Goal: Task Accomplishment & Management: Manage account settings

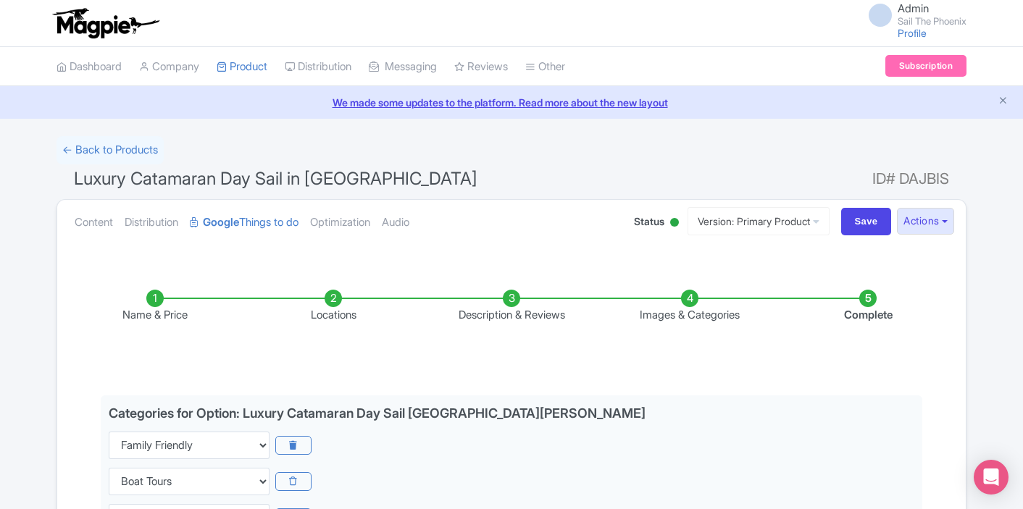
select select "family-friendly"
select select "boat-tours"
select select "food"
select select "small-group-tours"
select select "day-trips"
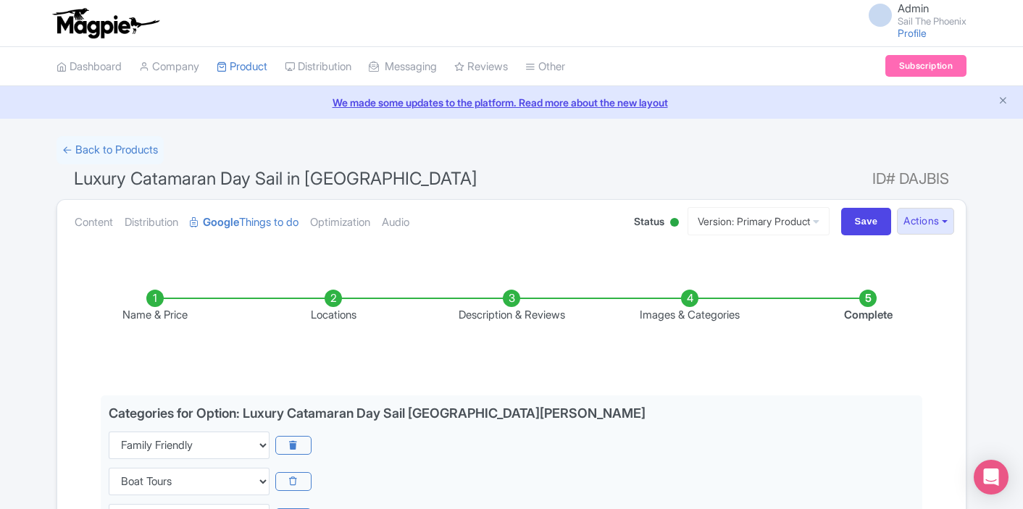
select select "outdoors"
select select "boat-tours"
select select "family-friendly"
select select "day-trips"
select select "outdoors"
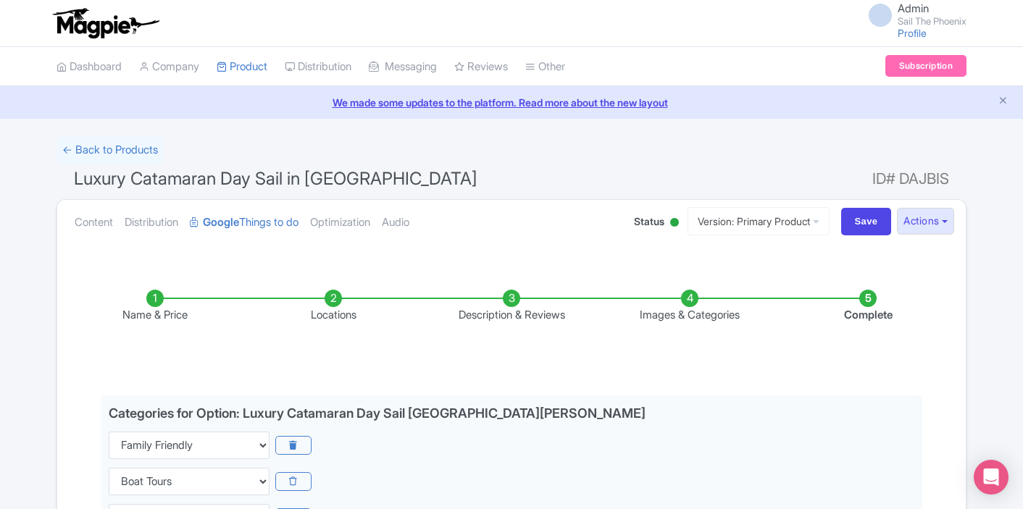
select select "food"
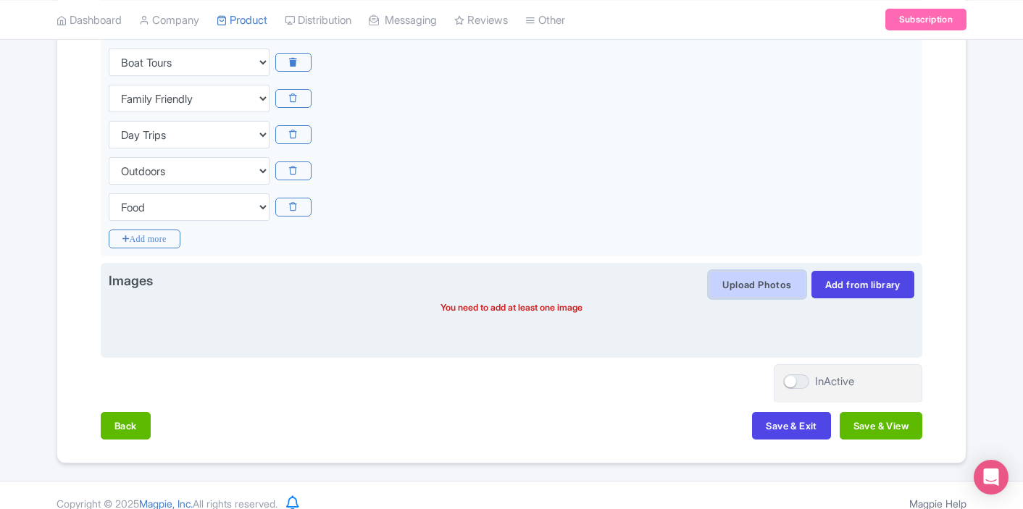
click at [779, 291] on button "Upload Photos" at bounding box center [756, 285] width 96 height 28
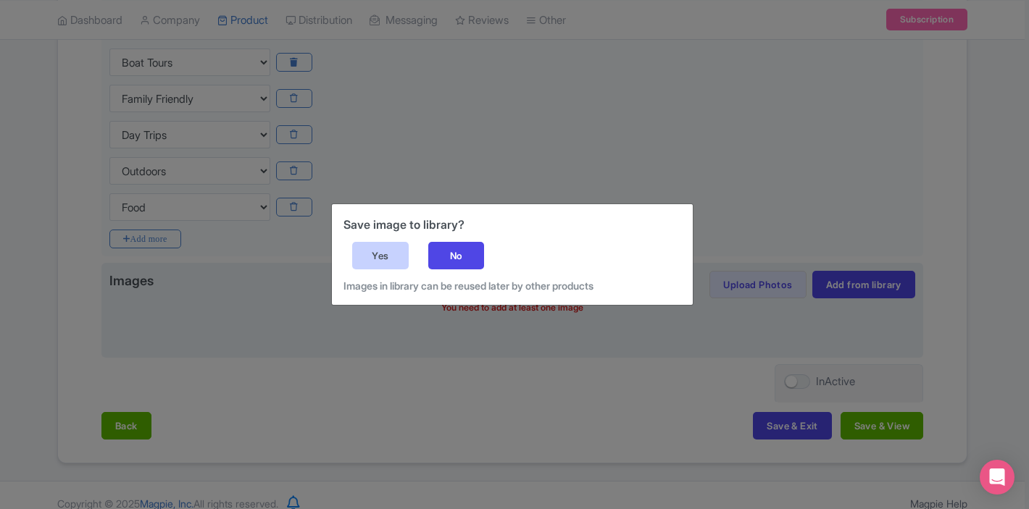
click at [383, 254] on div "Yes" at bounding box center [380, 256] width 56 height 28
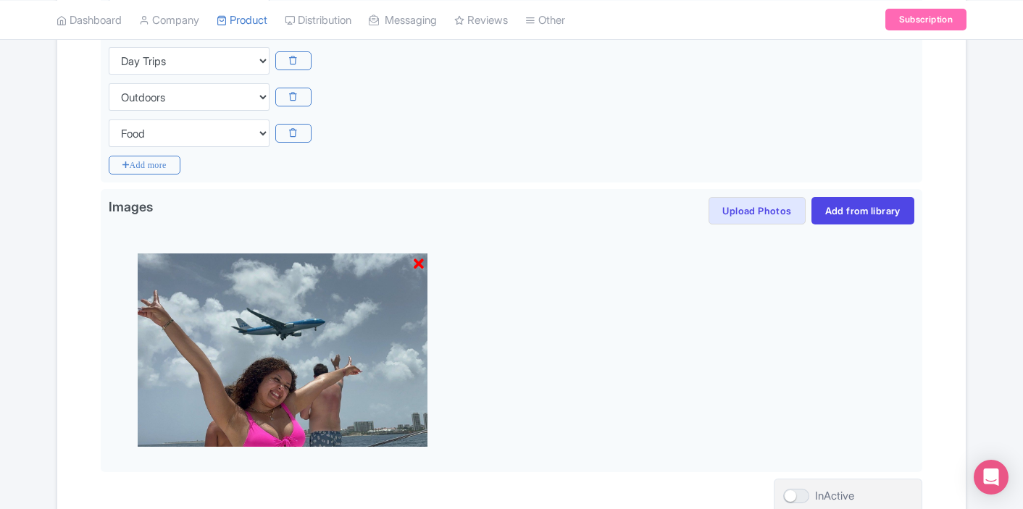
scroll to position [750, 0]
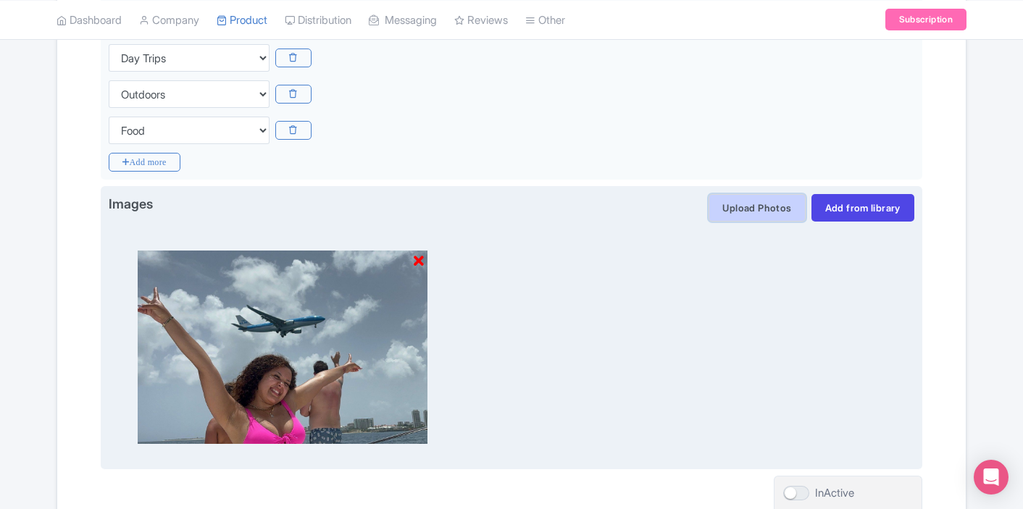
click at [741, 202] on button "Upload Photos" at bounding box center [756, 208] width 96 height 28
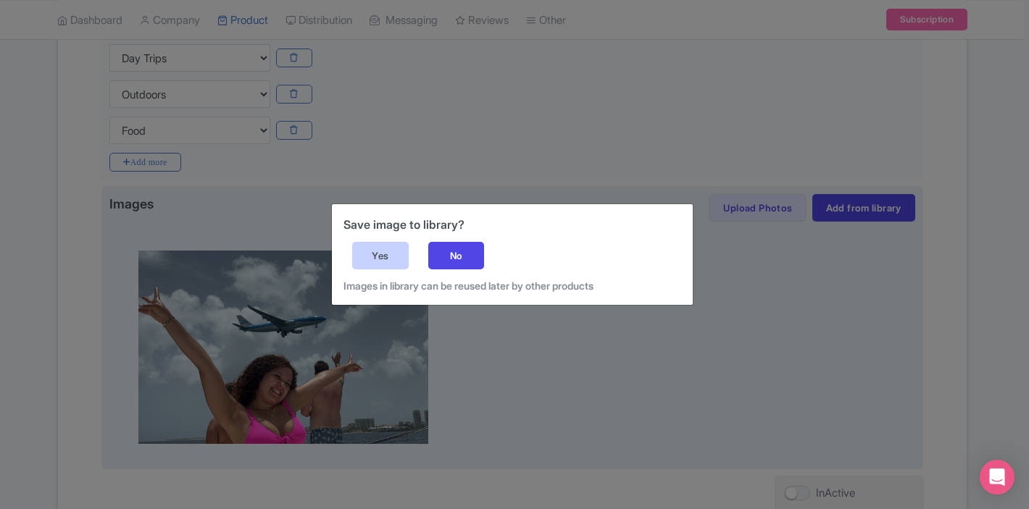
click at [398, 248] on div "Yes" at bounding box center [380, 256] width 56 height 28
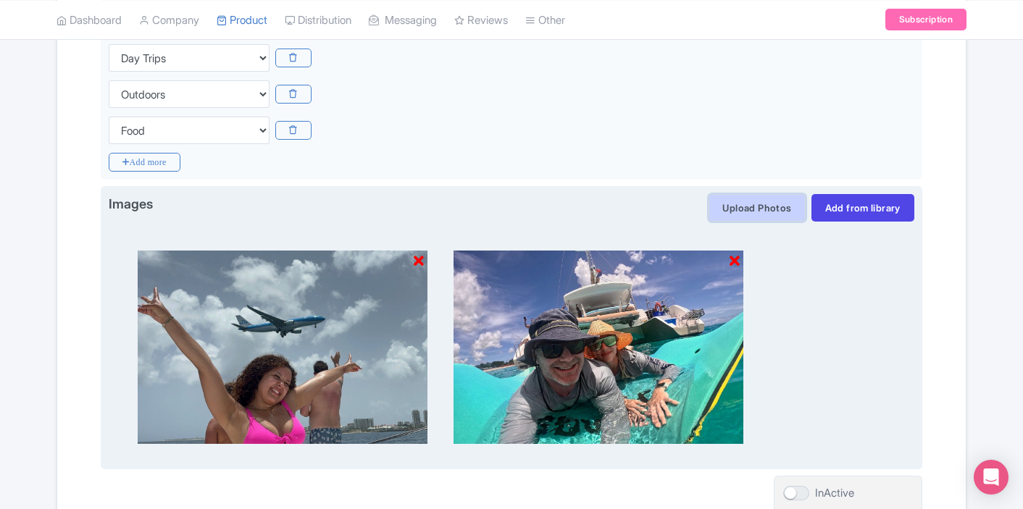
click at [741, 214] on button "Upload Photos" at bounding box center [756, 208] width 96 height 28
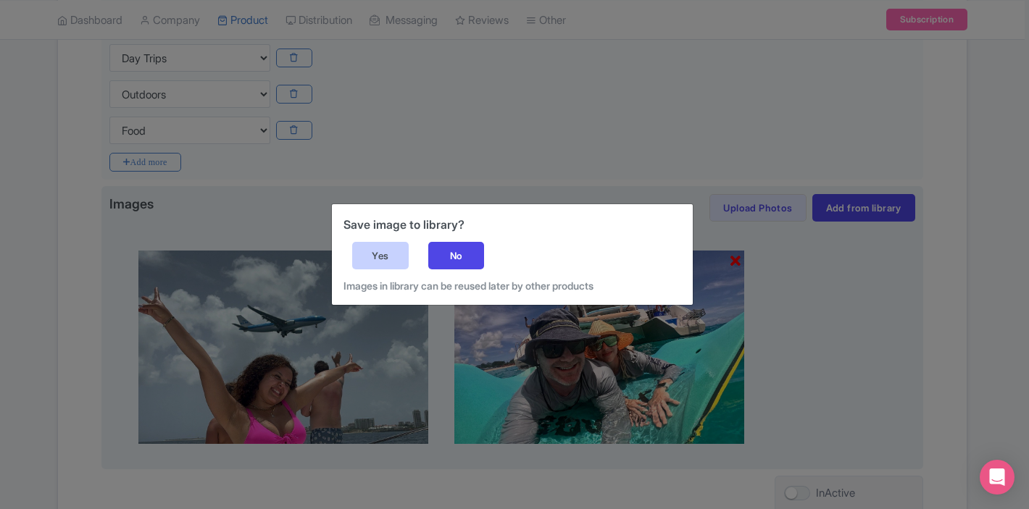
click at [380, 246] on div "Yes" at bounding box center [380, 256] width 56 height 28
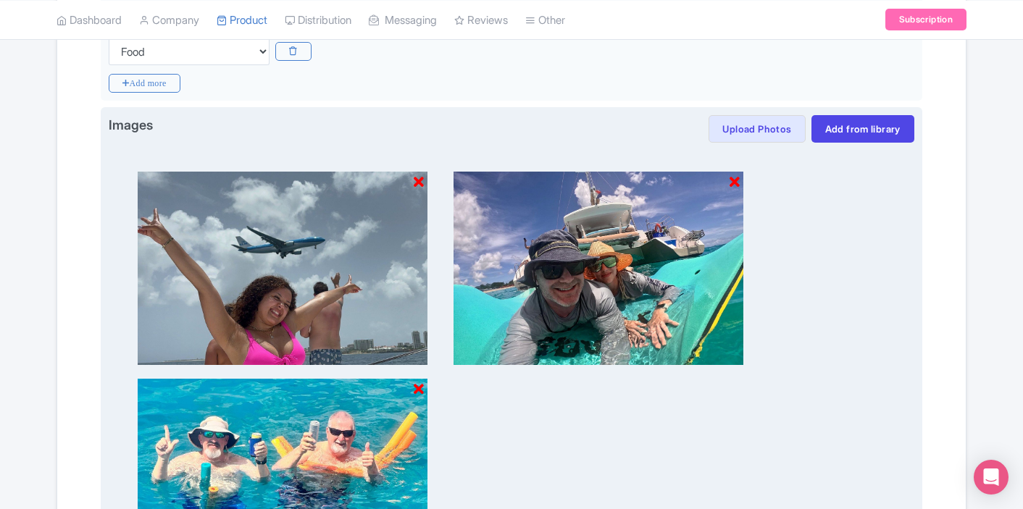
scroll to position [832, 0]
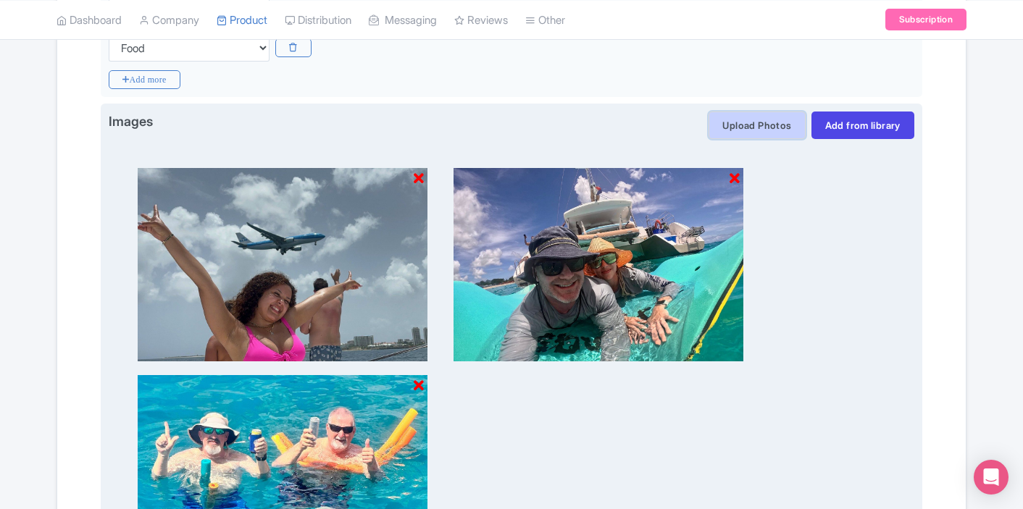
click at [762, 127] on button "Upload Photos" at bounding box center [756, 126] width 96 height 28
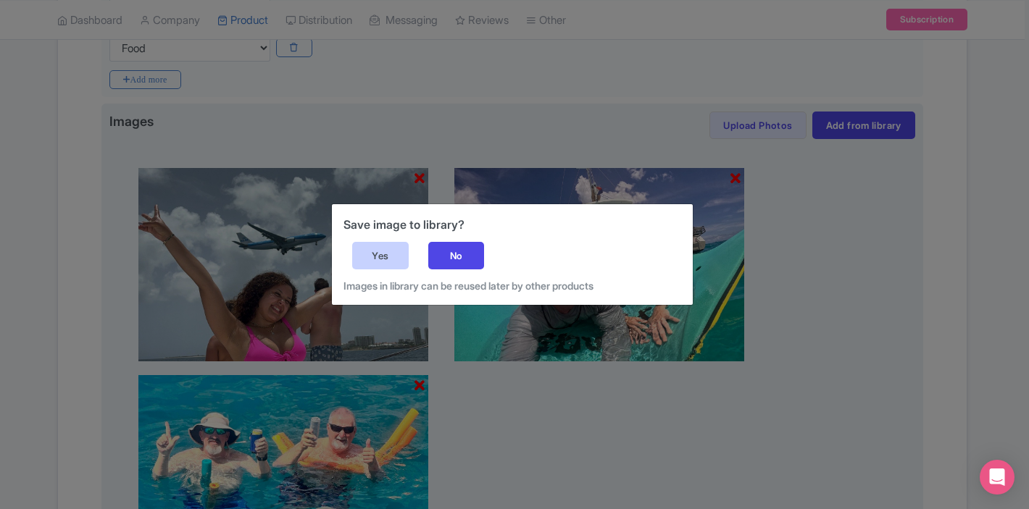
click at [388, 259] on div "Yes" at bounding box center [380, 256] width 56 height 28
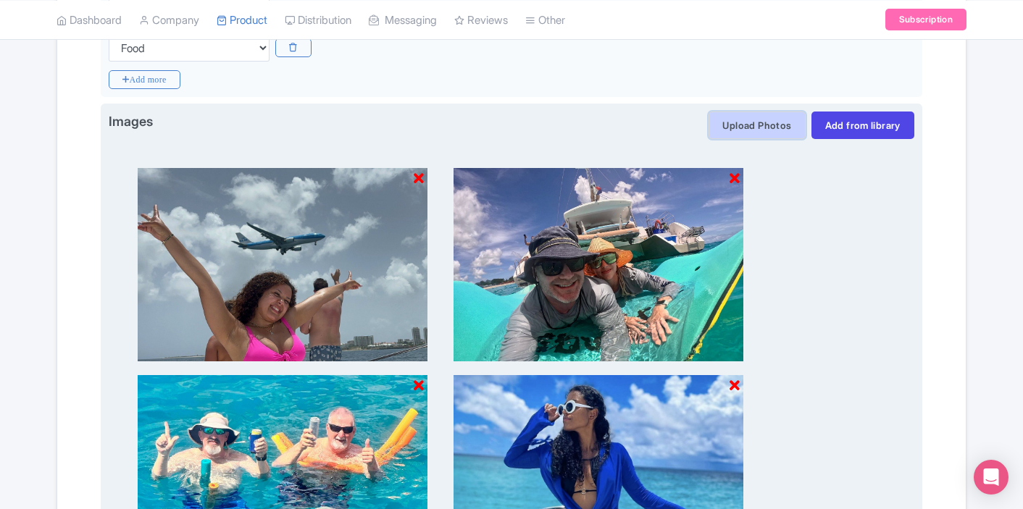
click at [754, 128] on button "Upload Photos" at bounding box center [756, 126] width 96 height 28
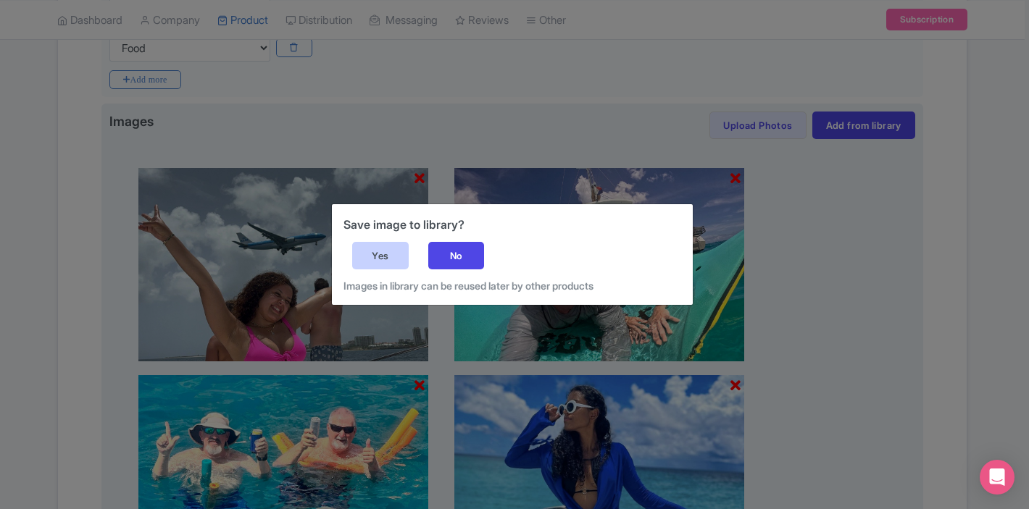
click at [380, 251] on div "Yes" at bounding box center [380, 256] width 56 height 28
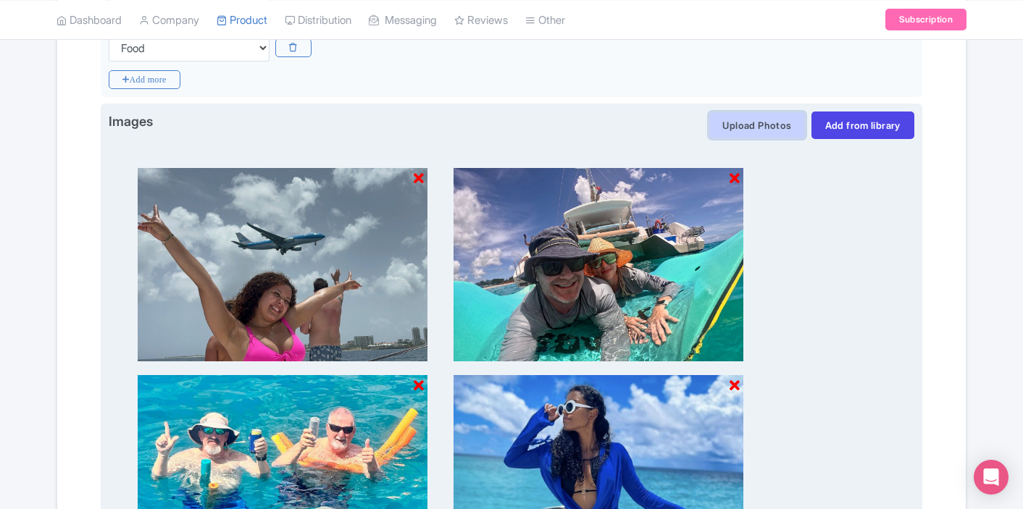
click at [747, 120] on button "Upload Photos" at bounding box center [756, 126] width 96 height 28
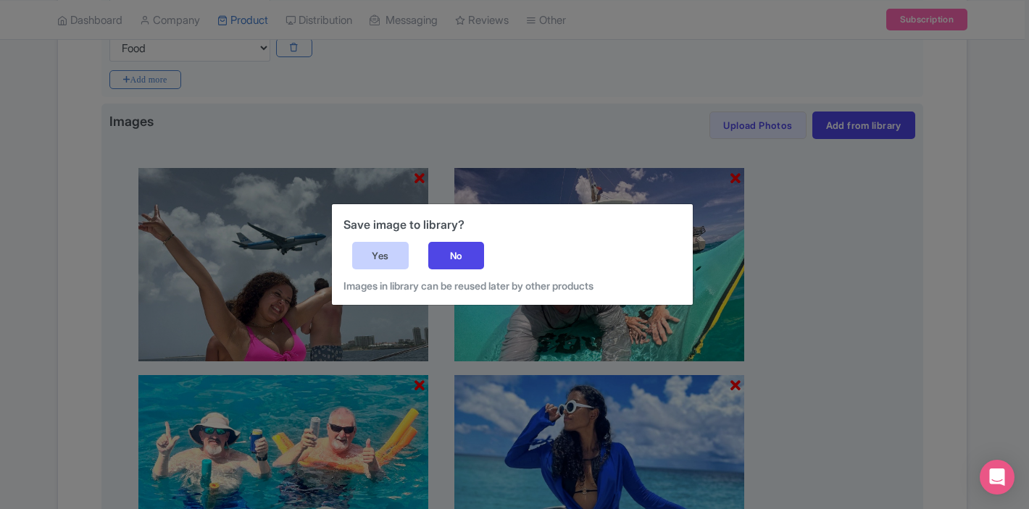
click at [372, 252] on div "Yes" at bounding box center [380, 256] width 56 height 28
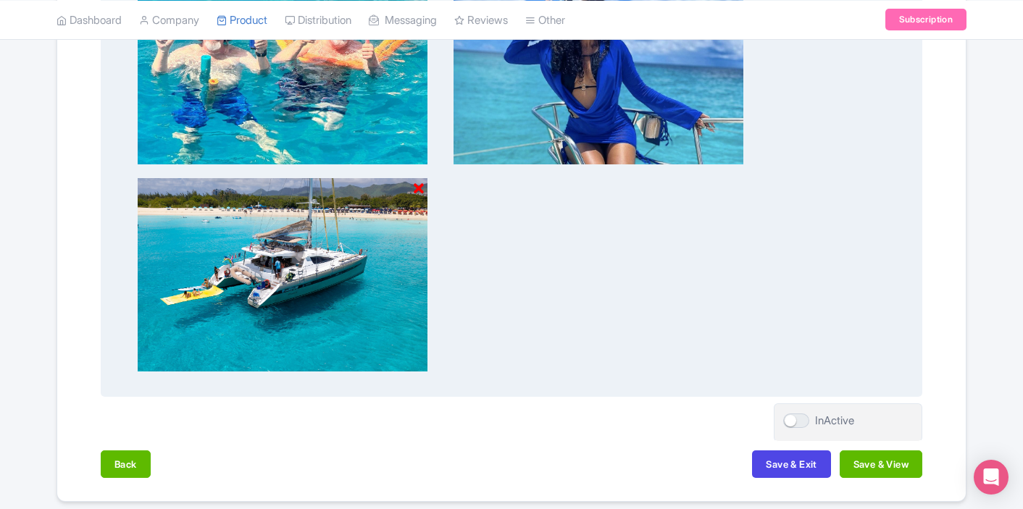
scroll to position [1238, 0]
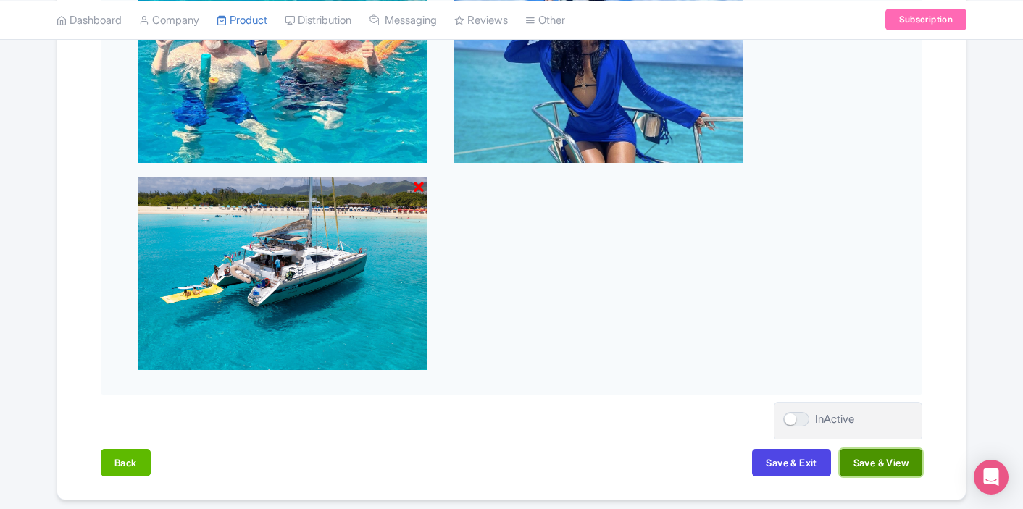
click at [850, 466] on button "Save & View" at bounding box center [880, 463] width 83 height 28
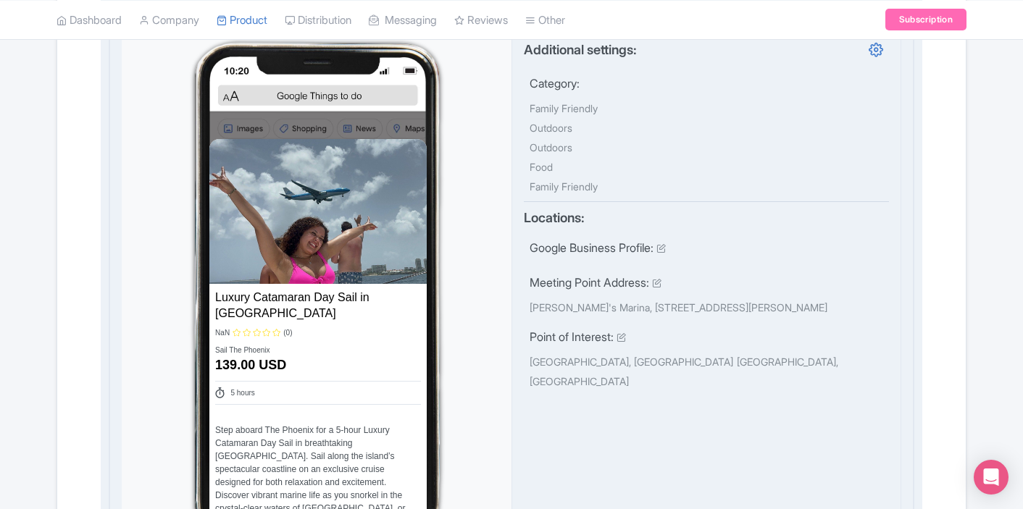
scroll to position [601, 0]
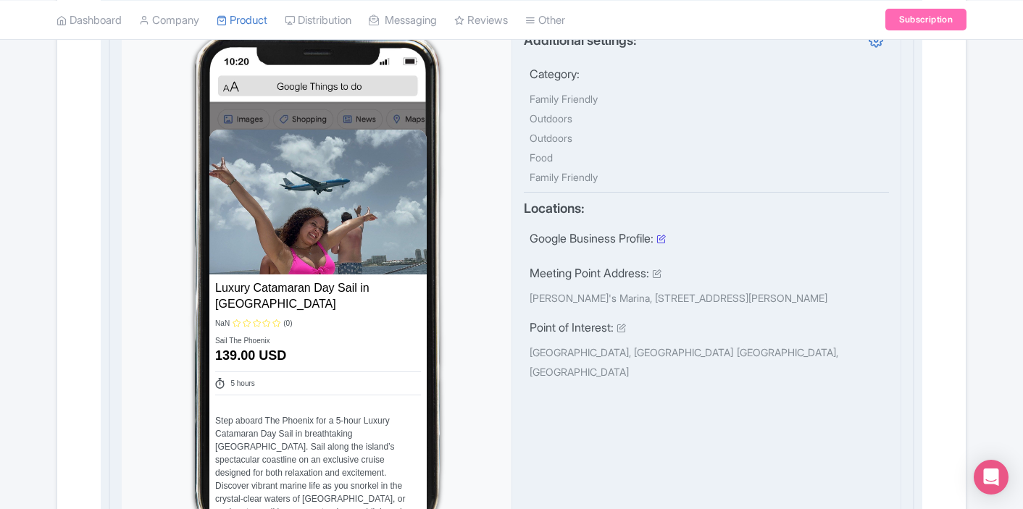
click at [666, 234] on icon at bounding box center [660, 238] width 9 height 9
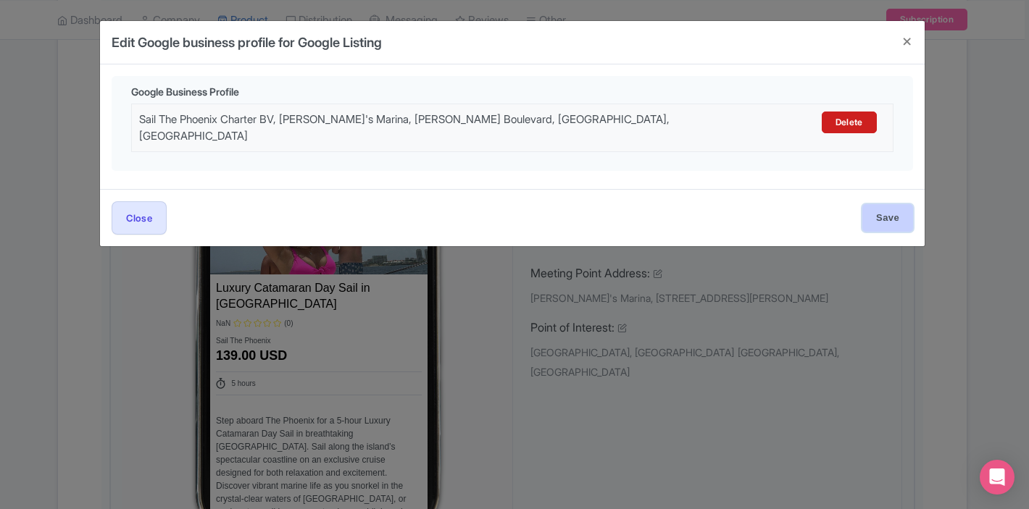
click at [890, 212] on input "Save" at bounding box center [887, 218] width 51 height 28
type input "Saving..."
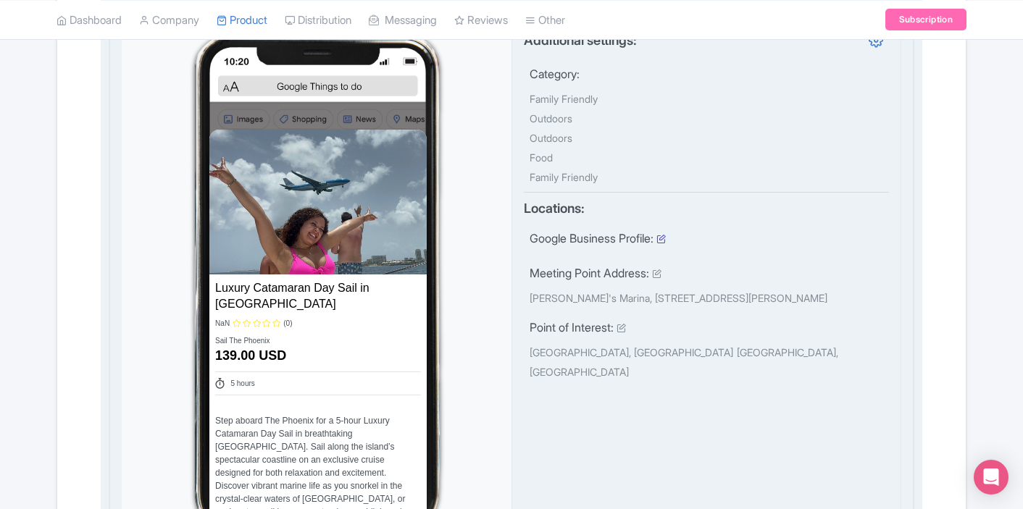
click at [666, 234] on icon at bounding box center [660, 238] width 9 height 9
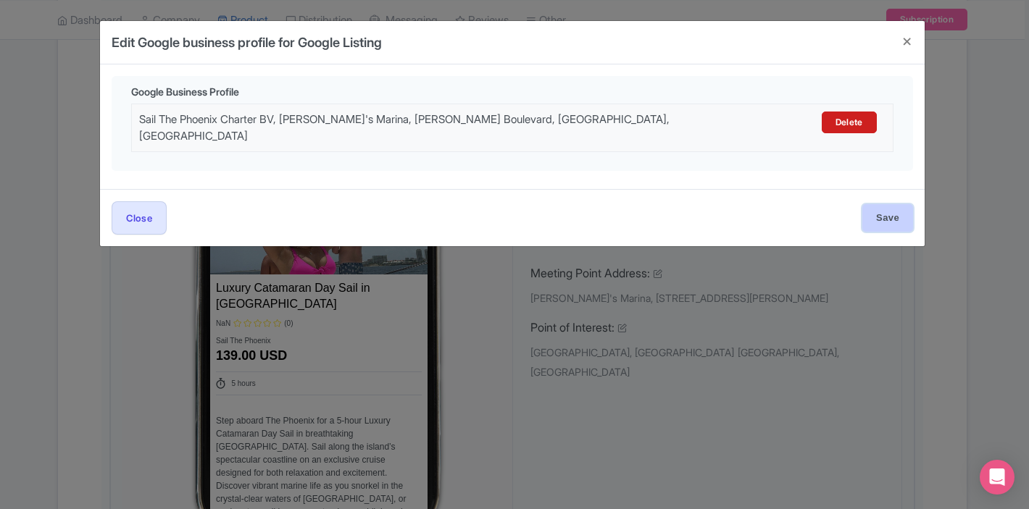
click at [886, 220] on input "Save" at bounding box center [887, 218] width 51 height 28
type input "Saving..."
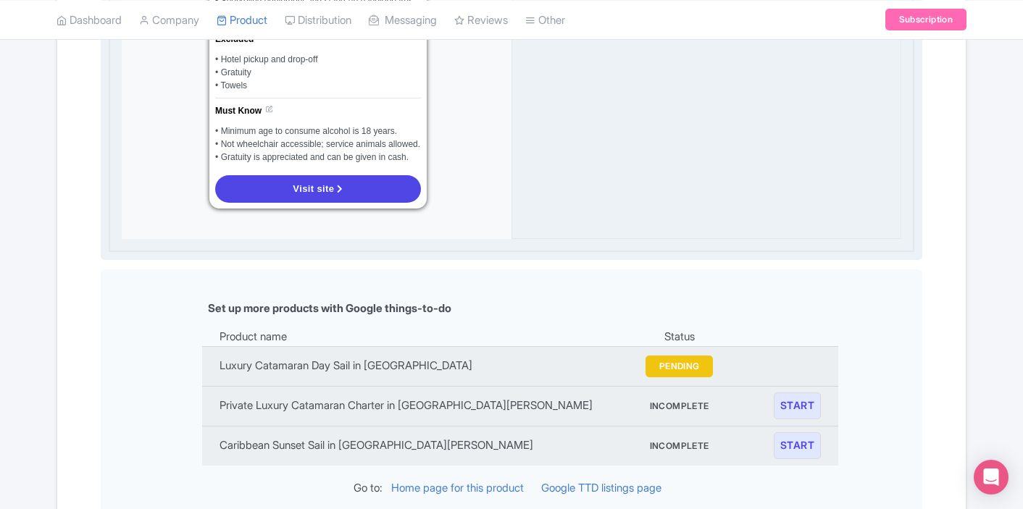
scroll to position [1432, 0]
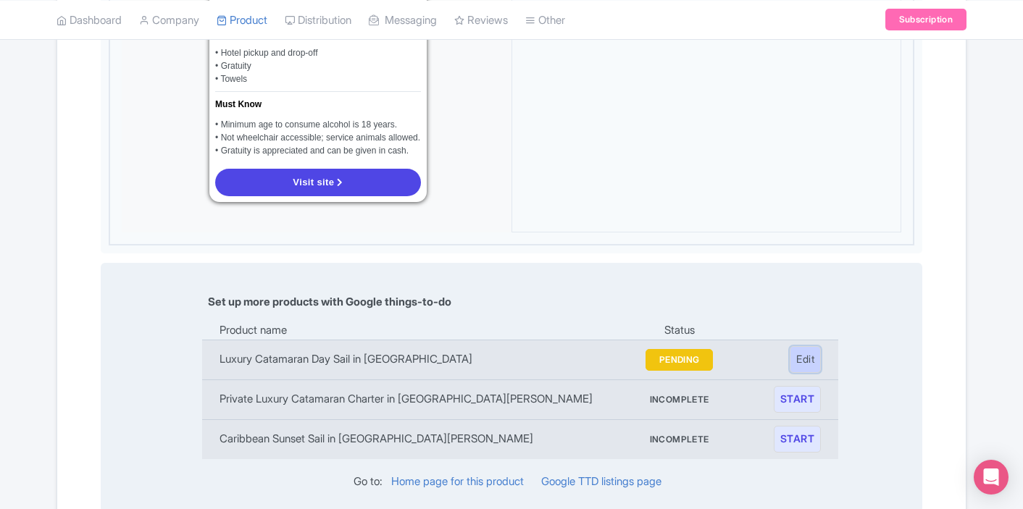
click at [802, 346] on link "Edit" at bounding box center [805, 359] width 31 height 27
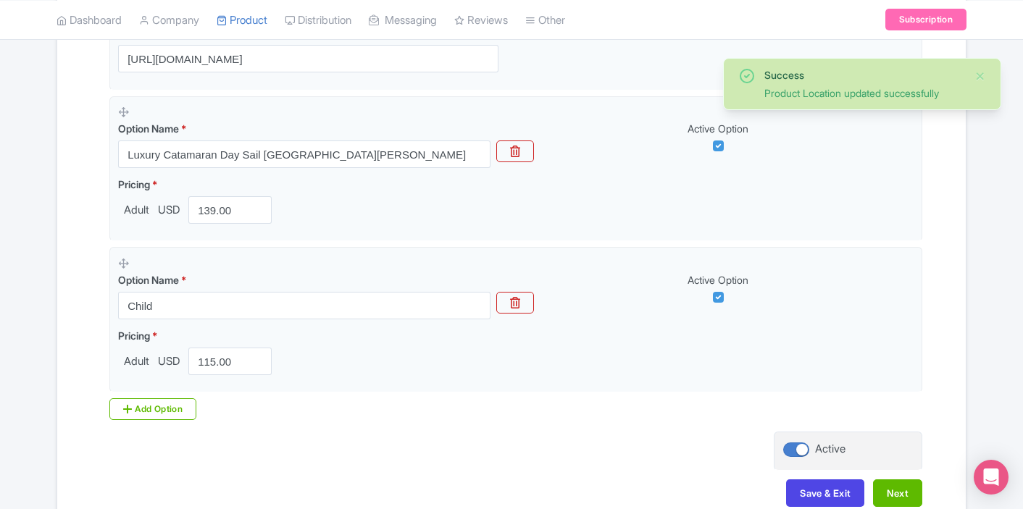
scroll to position [429, 0]
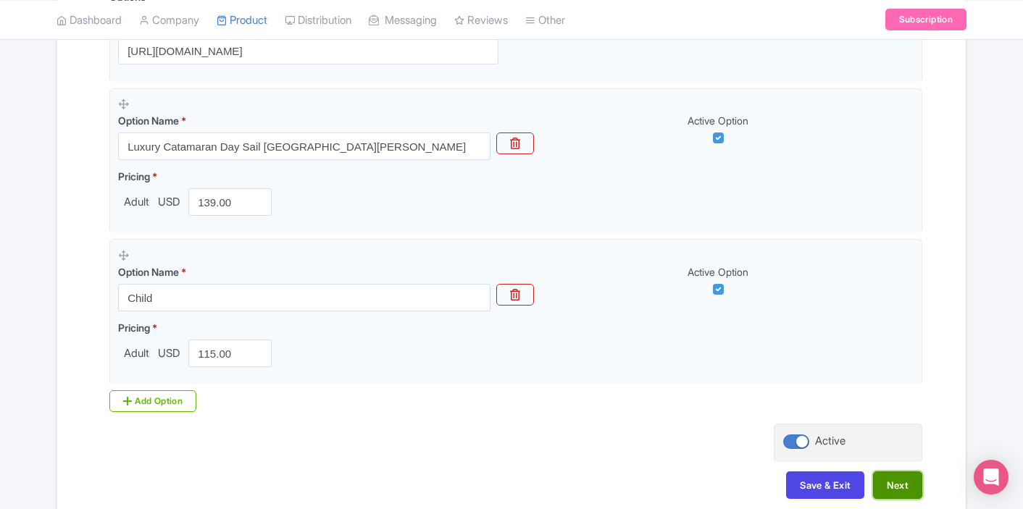
click at [886, 485] on button "Next" at bounding box center [897, 486] width 49 height 28
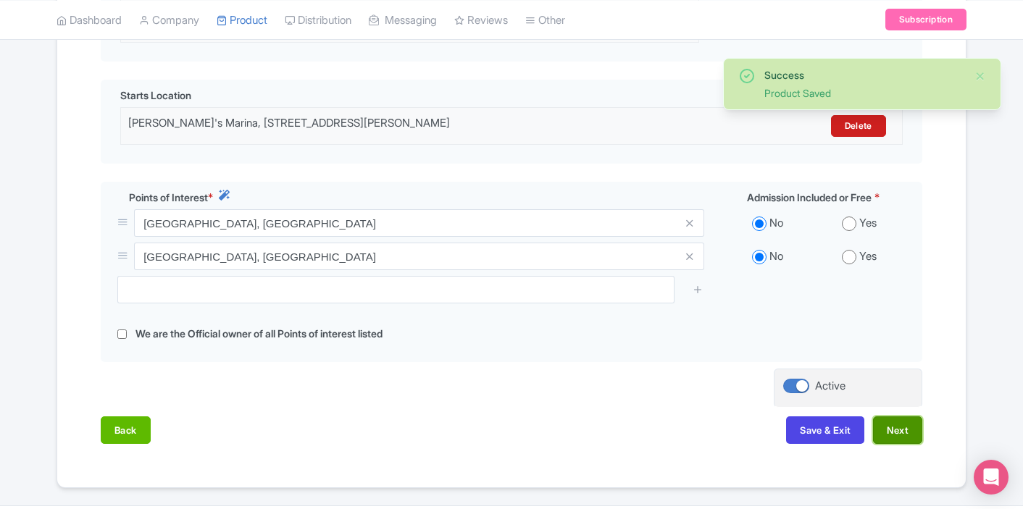
click at [904, 438] on button "Next" at bounding box center [897, 430] width 49 height 28
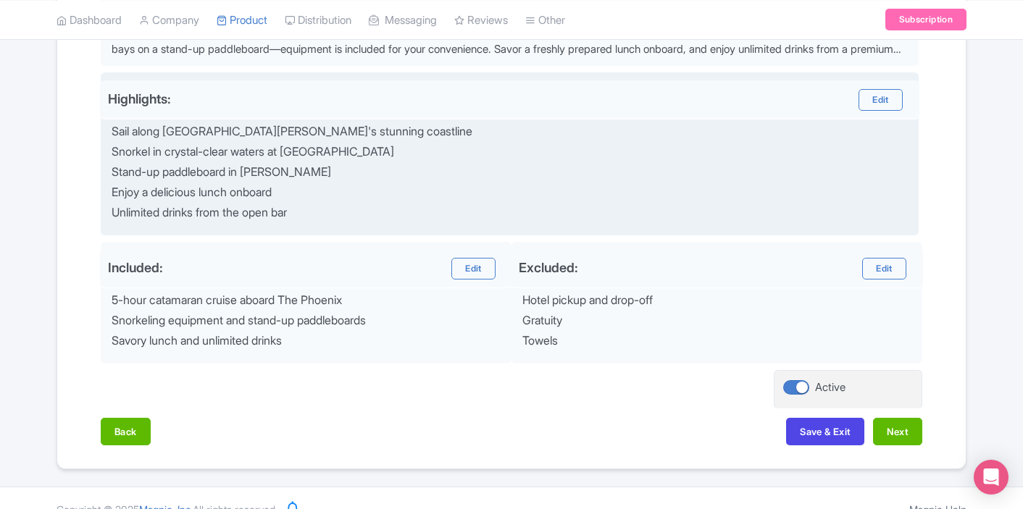
scroll to position [580, 0]
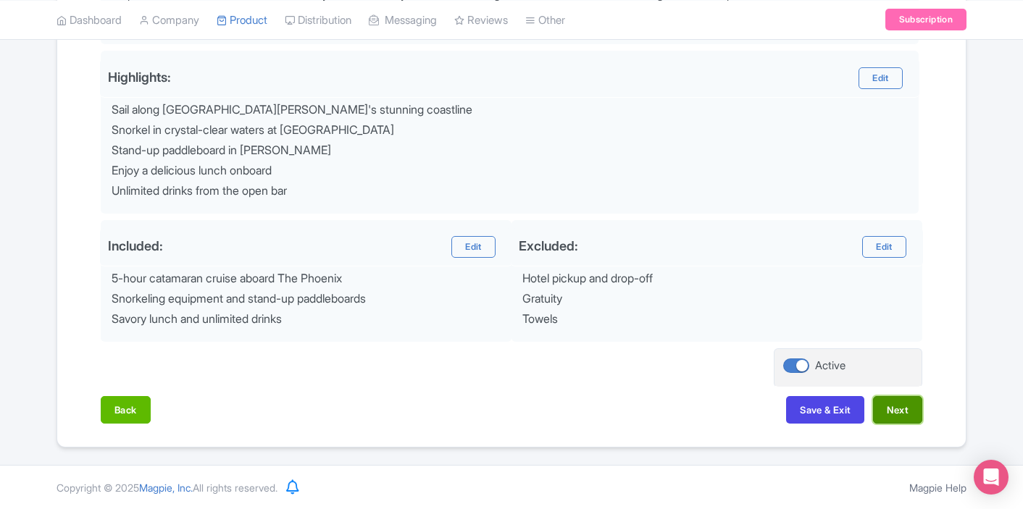
click at [905, 413] on button "Next" at bounding box center [897, 410] width 49 height 28
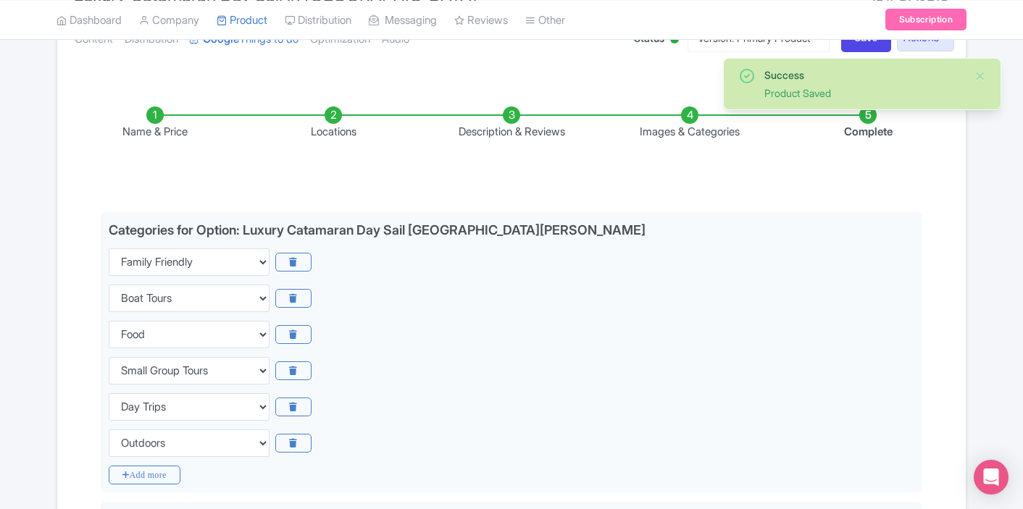
scroll to position [184, 0]
click at [508, 110] on li "Description & Reviews" at bounding box center [511, 123] width 178 height 34
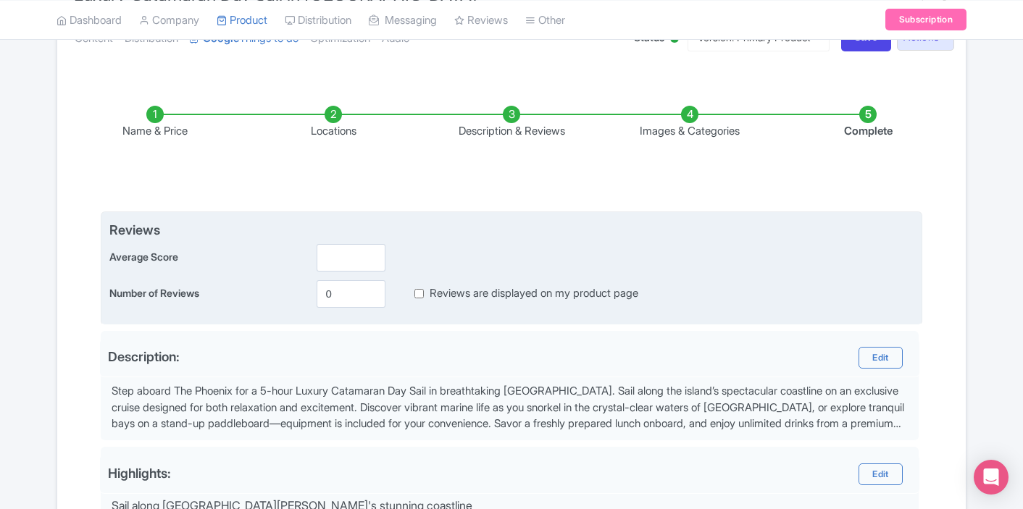
click at [420, 293] on input "Reviews are displayed on my product page" at bounding box center [418, 293] width 9 height 17
click at [416, 293] on input "Reviews are displayed on my product page" at bounding box center [418, 293] width 9 height 17
checkbox input "true"
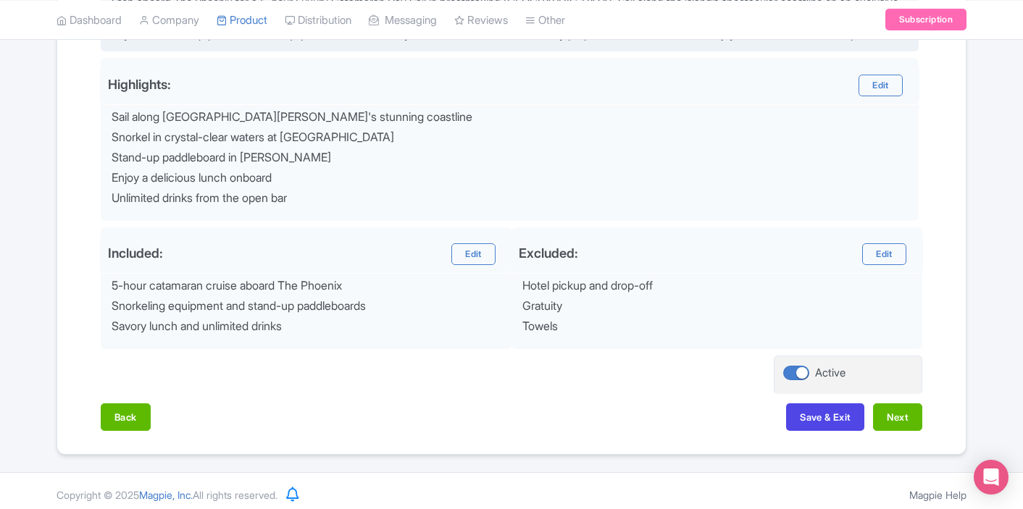
scroll to position [580, 0]
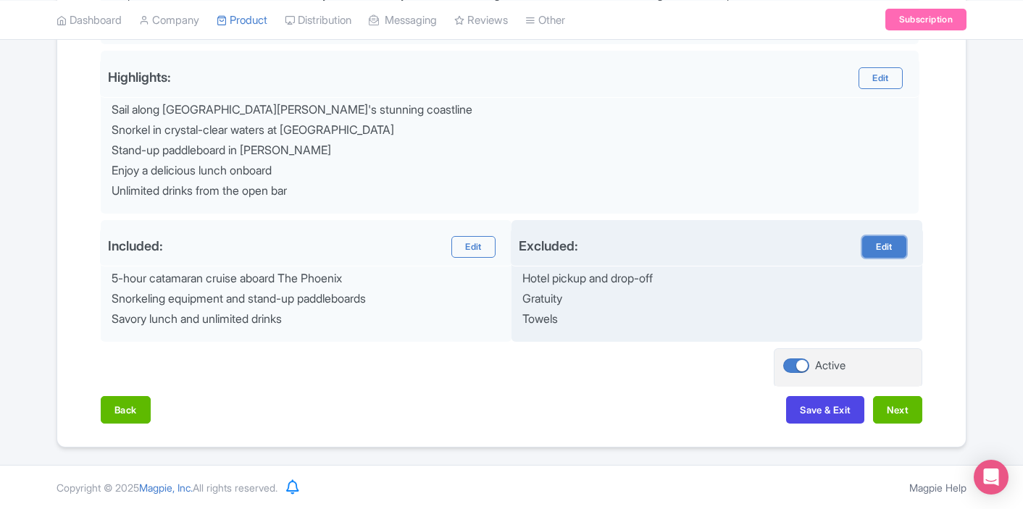
click at [879, 247] on link "Edit" at bounding box center [883, 247] width 43 height 22
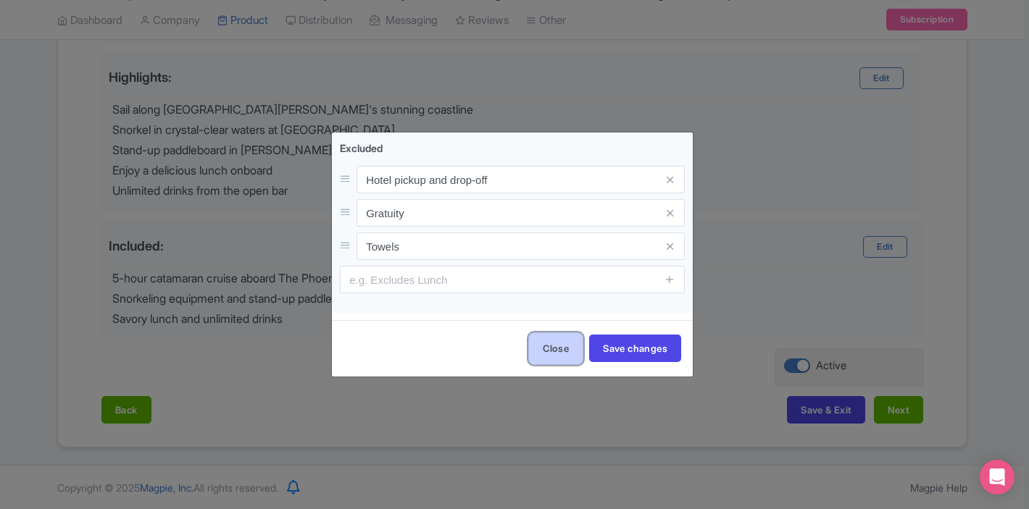
click at [566, 348] on button "Close" at bounding box center [555, 348] width 55 height 33
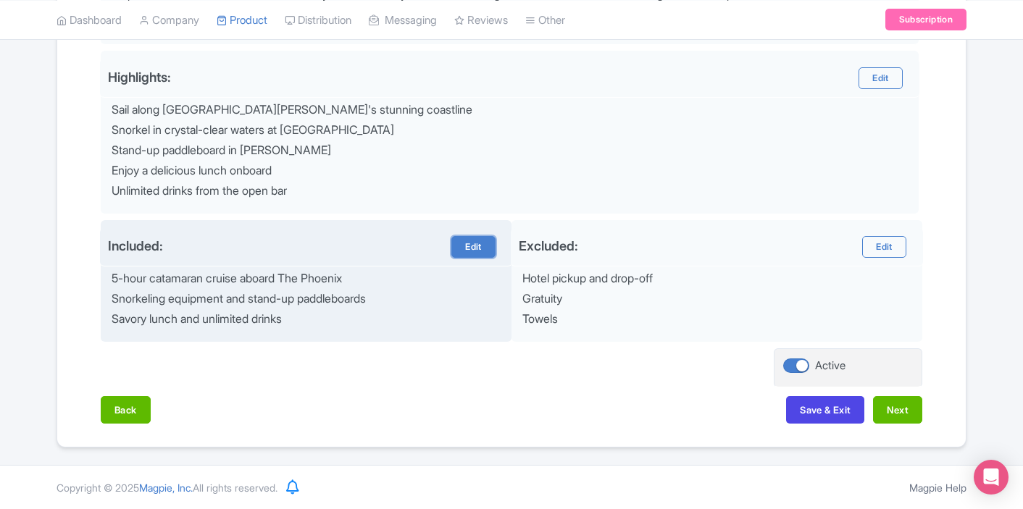
click at [459, 240] on link "Edit" at bounding box center [472, 247] width 43 height 22
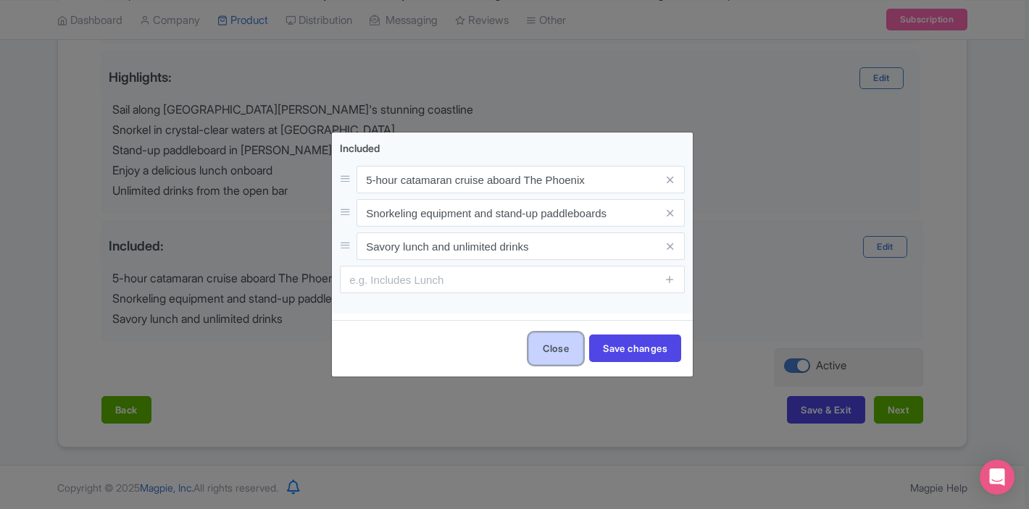
click at [546, 342] on button "Close" at bounding box center [555, 348] width 55 height 33
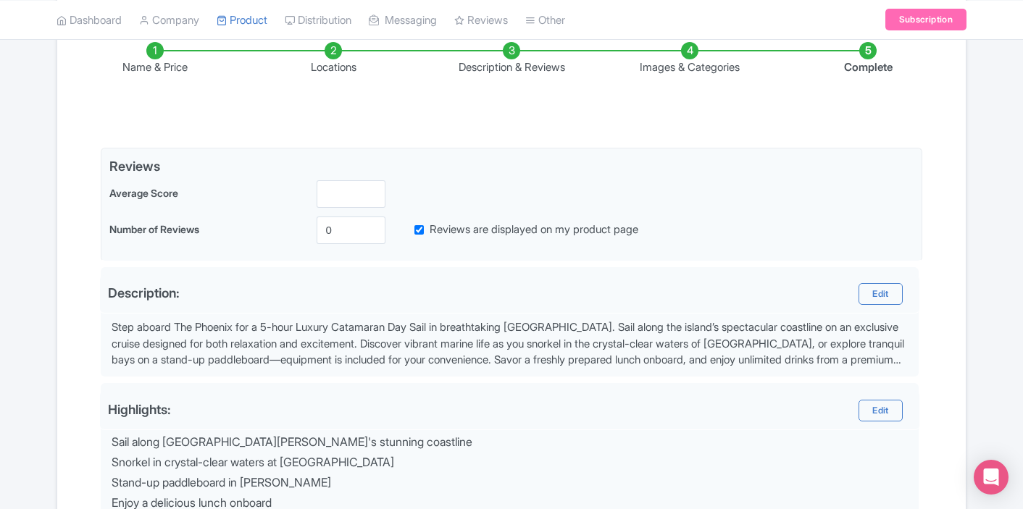
scroll to position [246, 0]
click at [869, 46] on li "Complete" at bounding box center [868, 60] width 178 height 34
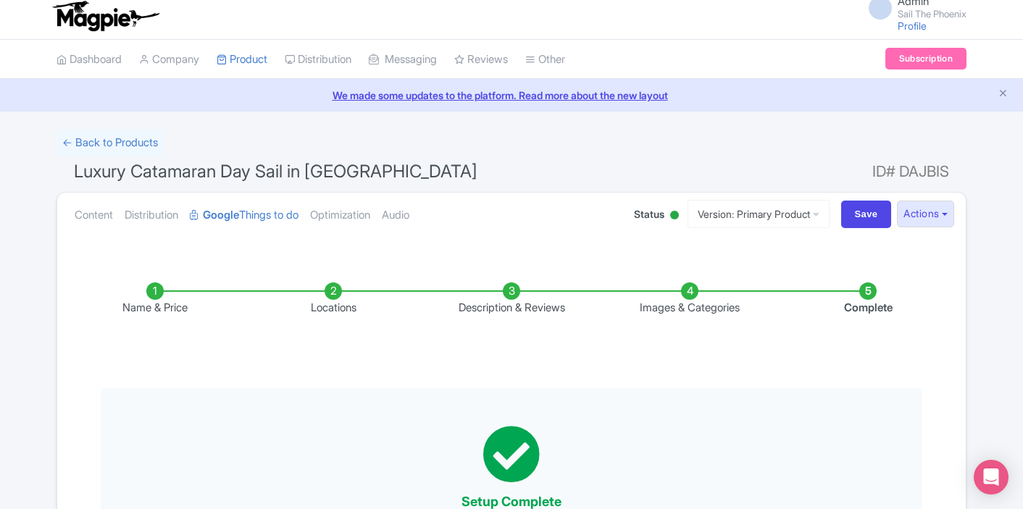
scroll to position [0, 0]
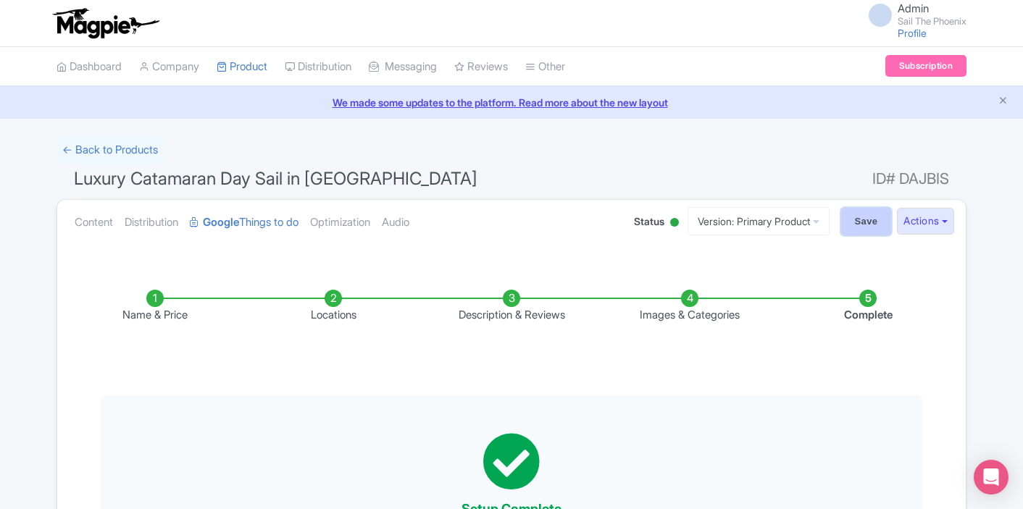
click at [871, 224] on input "Save" at bounding box center [866, 222] width 51 height 28
type input "Saving..."
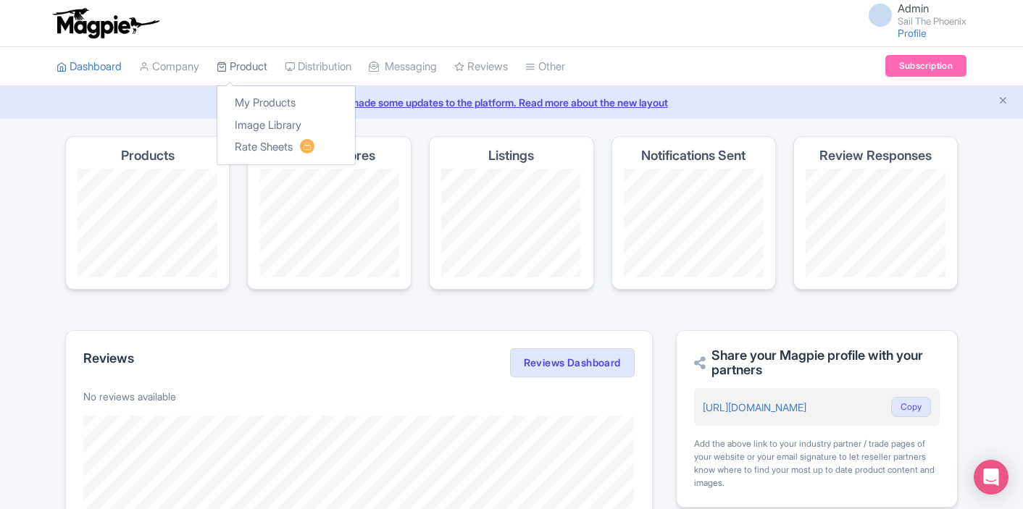
click at [245, 75] on link "Product" at bounding box center [242, 67] width 51 height 40
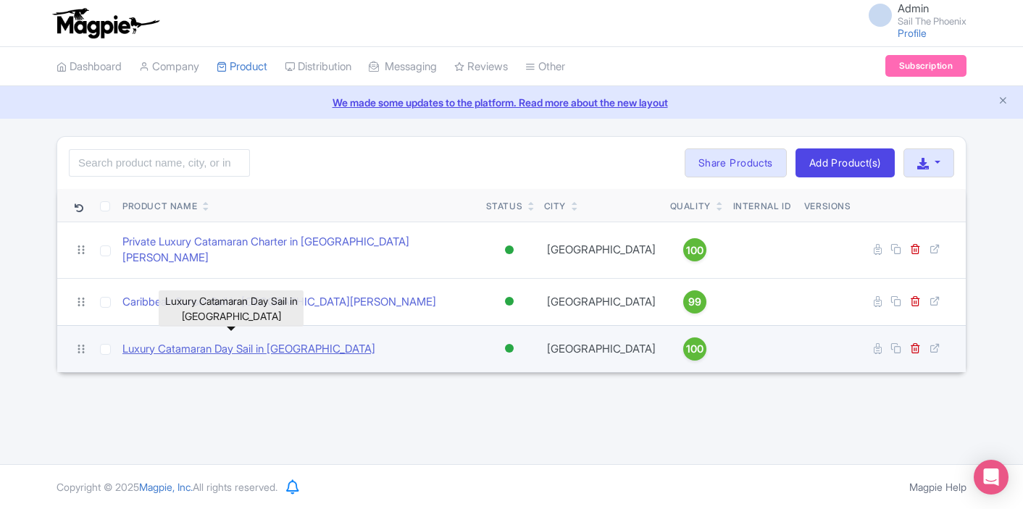
click at [190, 341] on link "Luxury Catamaran Day Sail in [GEOGRAPHIC_DATA]" at bounding box center [248, 349] width 253 height 17
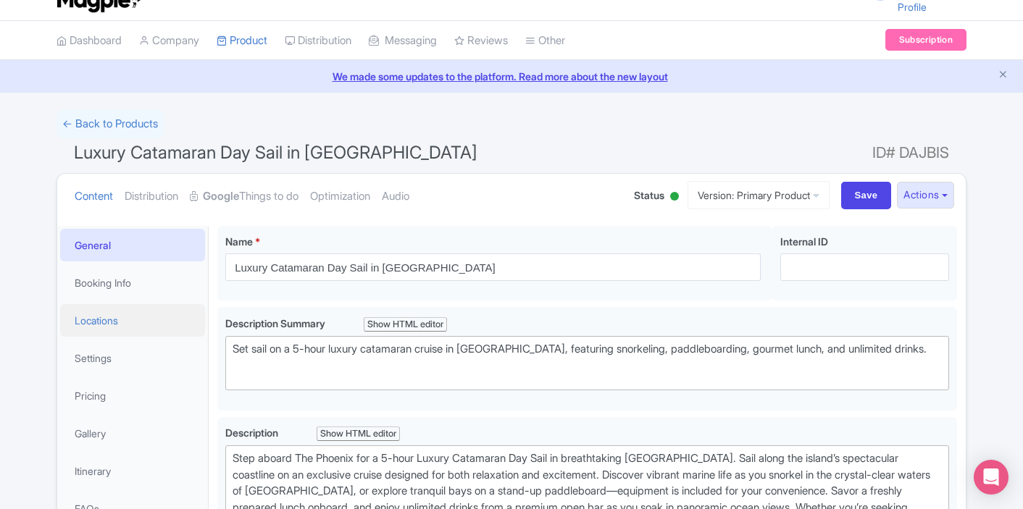
scroll to position [32, 0]
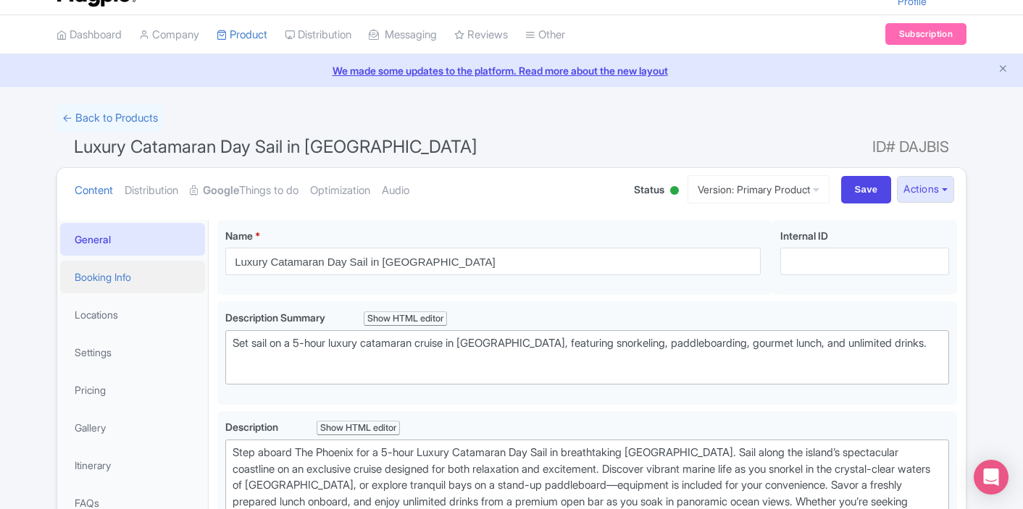
click at [155, 271] on link "Booking Info" at bounding box center [132, 277] width 145 height 33
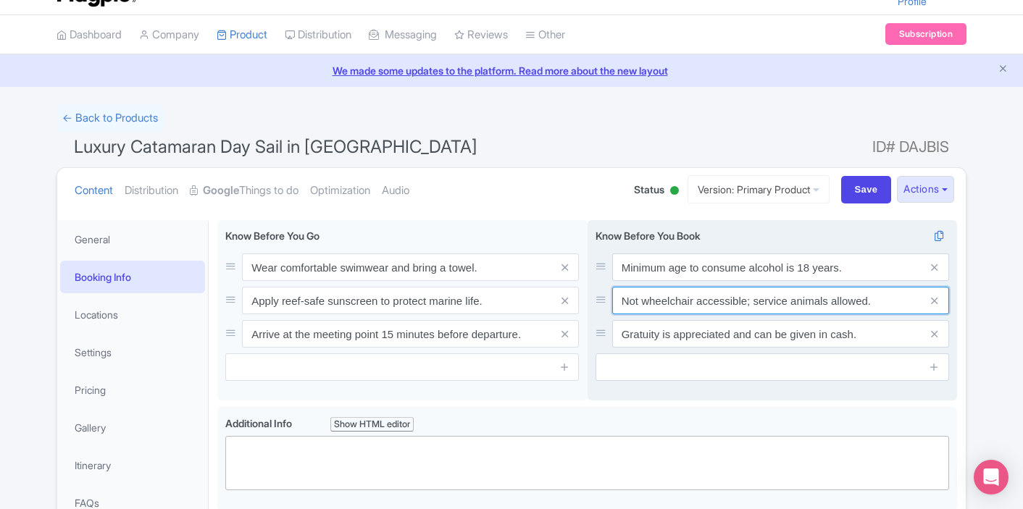
click at [754, 304] on input "Not wheelchair accessible; service animals allowed." at bounding box center [780, 301] width 337 height 28
drag, startPoint x: 872, startPoint y: 303, endPoint x: 746, endPoint y: 302, distance: 126.0
click at [746, 302] on input "Not wheelchair accessible; service animals allowed." at bounding box center [780, 301] width 337 height 28
type input "Not wheelchair accessible."
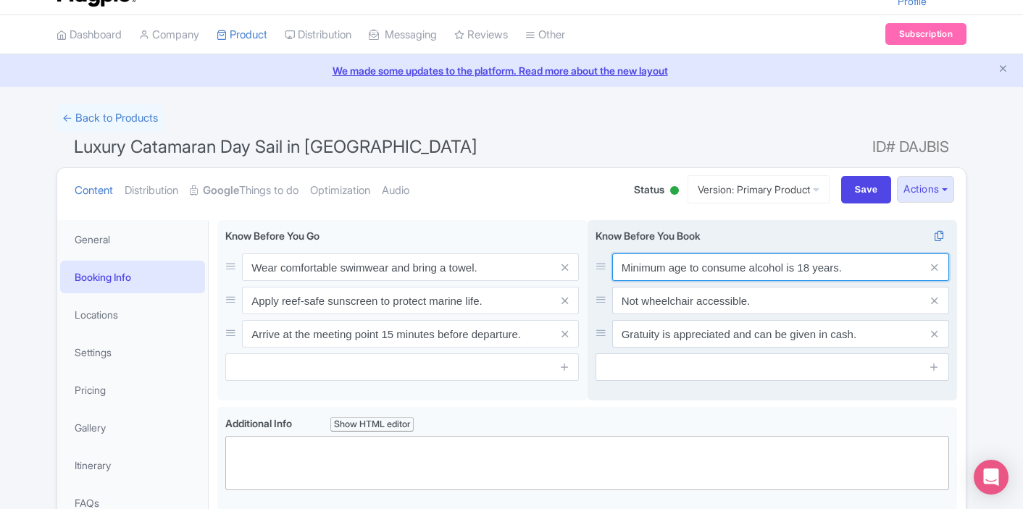
click at [729, 270] on input "Minimum age to consume alcohol is 18 years." at bounding box center [780, 268] width 337 height 28
click at [642, 275] on input "Located in the heart of" at bounding box center [780, 268] width 337 height 28
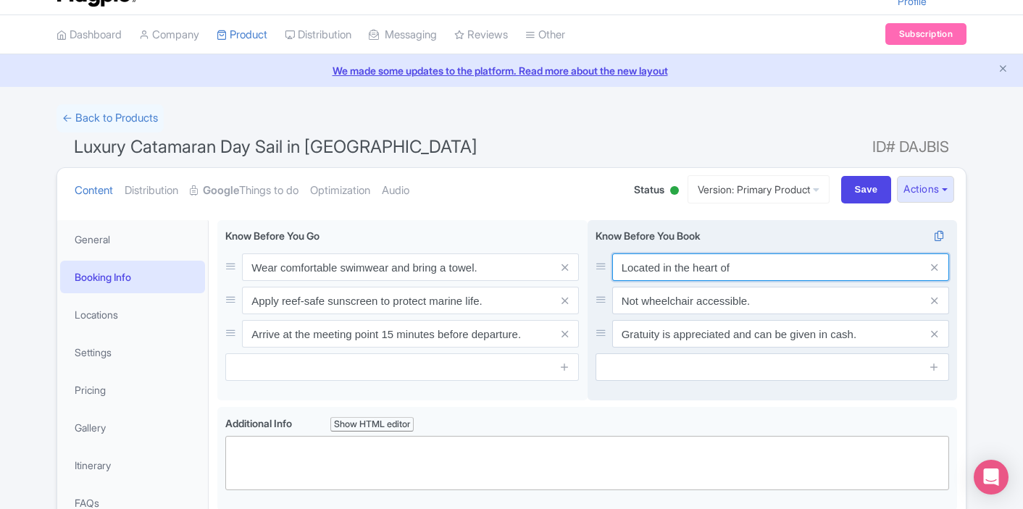
click at [642, 275] on input "Located in the heart of" at bounding box center [780, 268] width 337 height 28
click at [663, 269] on input "Only 15 minute walk from cruise ship terminal." at bounding box center [780, 268] width 337 height 28
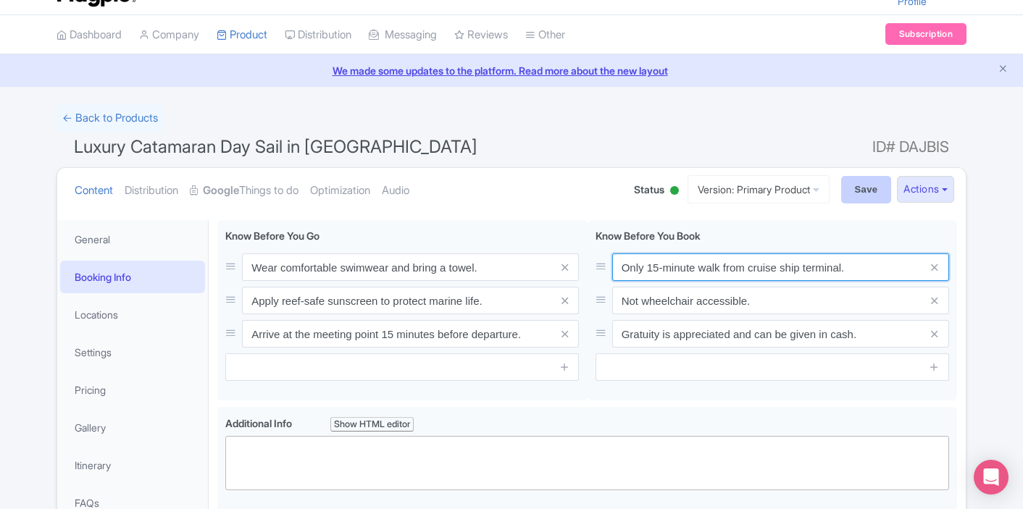
type input "Only 15-minute walk from cruise ship terminal."
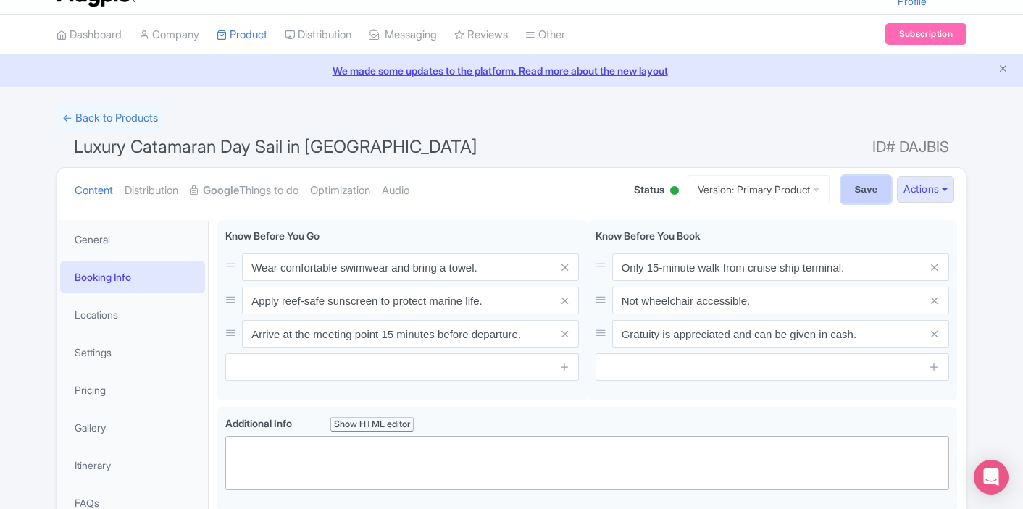
click at [855, 196] on input "Save" at bounding box center [866, 190] width 51 height 28
type input "Saving..."
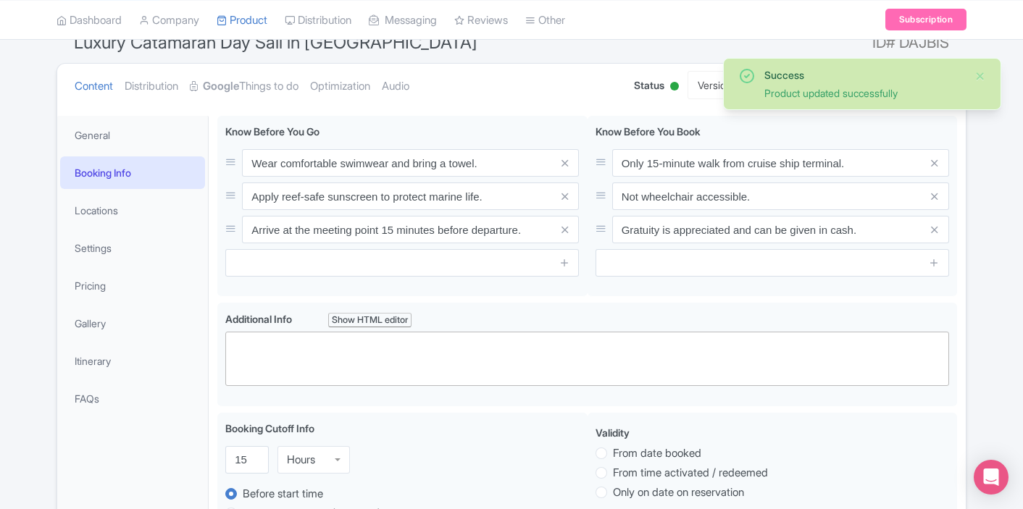
scroll to position [107, 0]
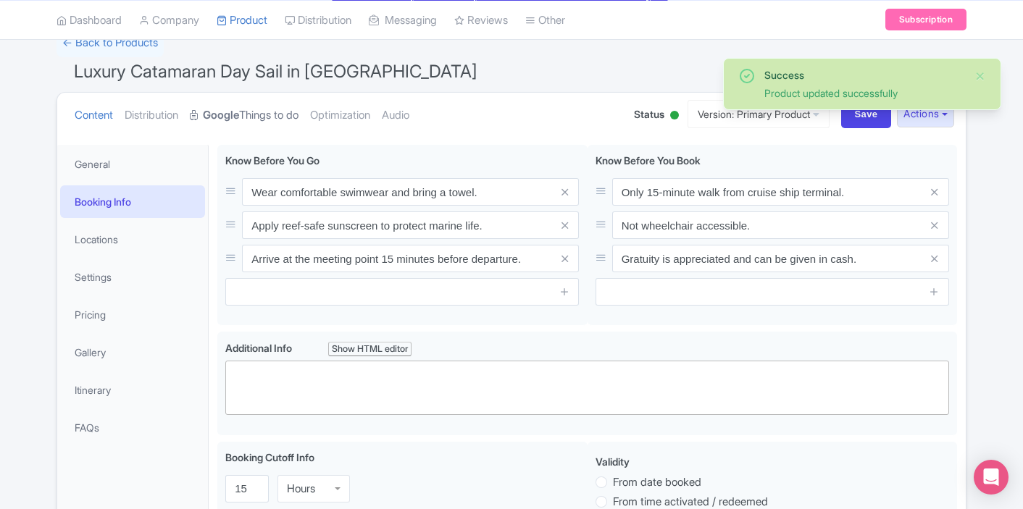
click at [269, 123] on link "Google Things to do" at bounding box center [244, 116] width 109 height 46
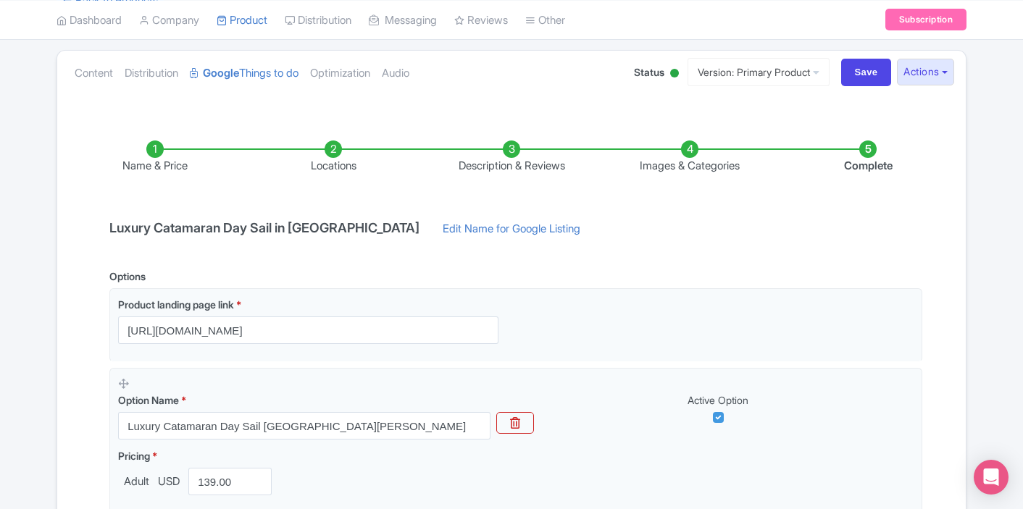
scroll to position [69, 0]
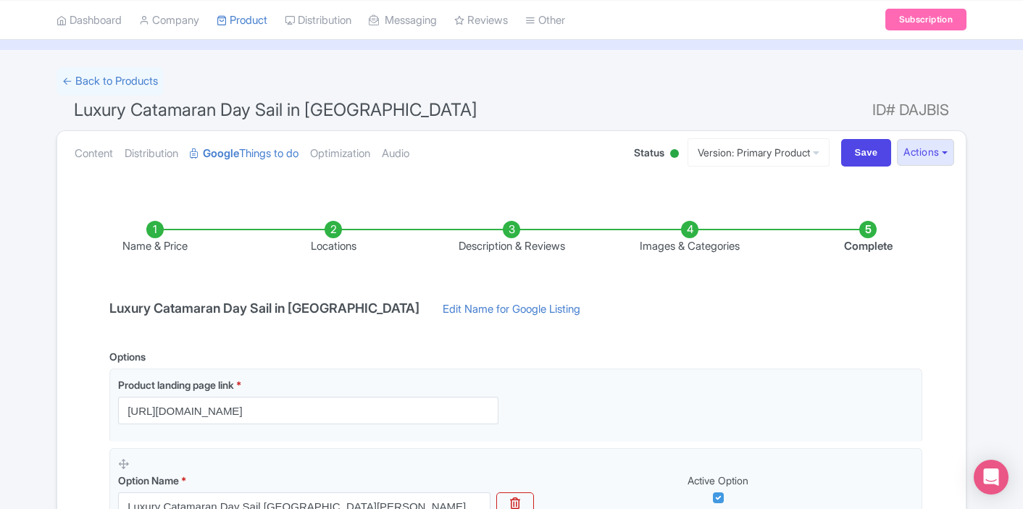
click at [861, 228] on li "Complete" at bounding box center [868, 238] width 178 height 34
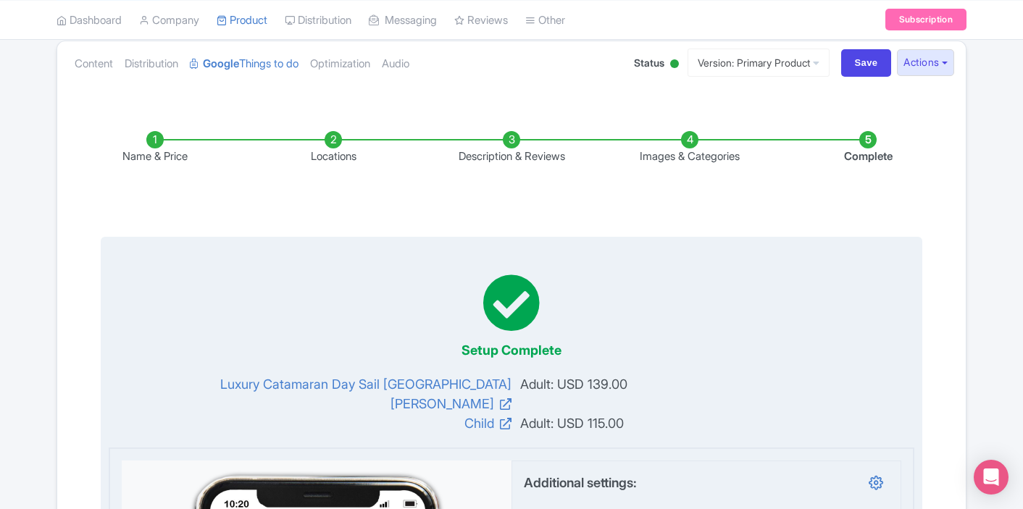
scroll to position [152, 0]
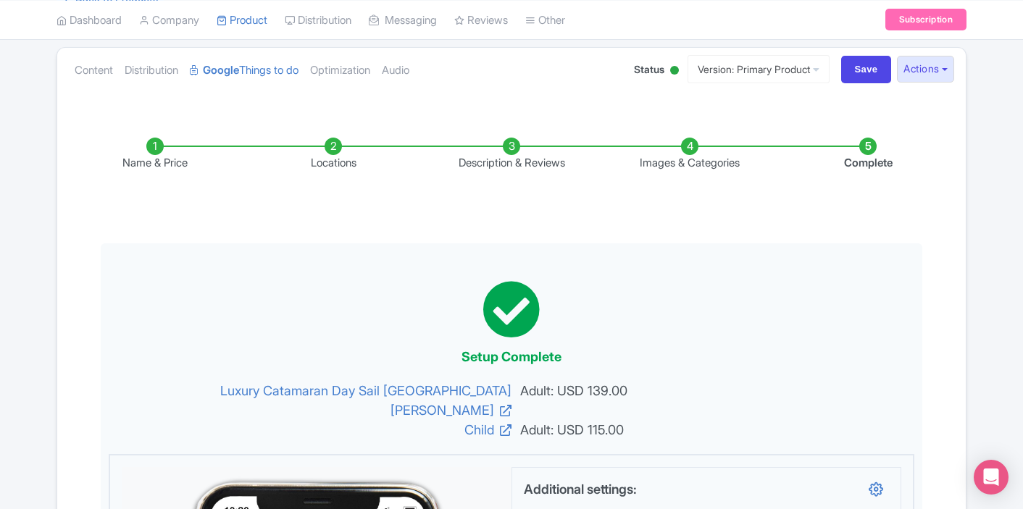
click at [680, 153] on li "Images & Categories" at bounding box center [689, 155] width 178 height 34
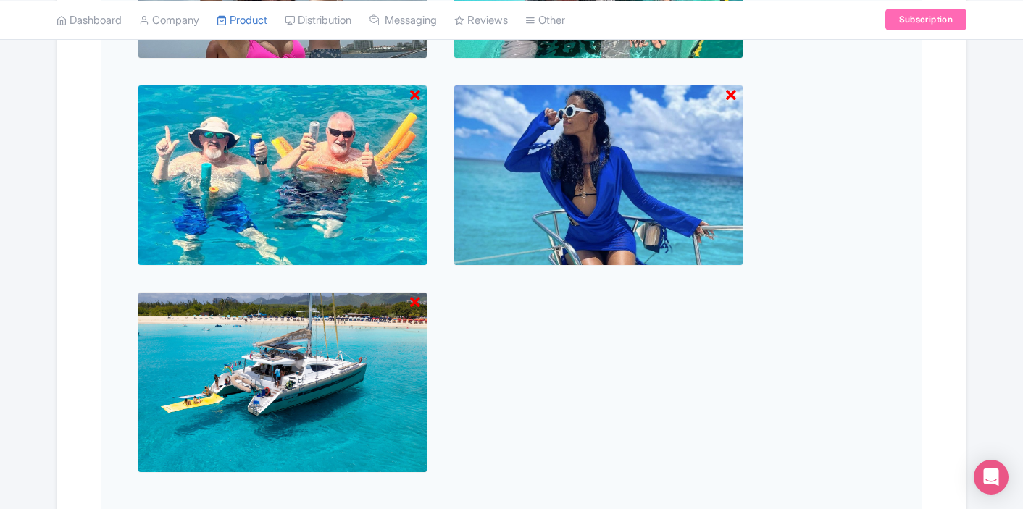
scroll to position [1291, 0]
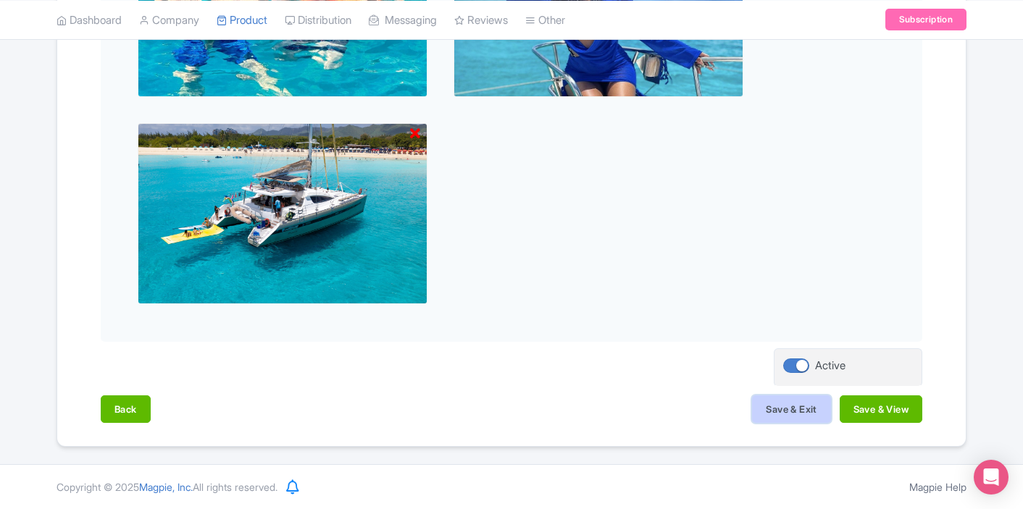
click at [816, 409] on button "Save & Exit" at bounding box center [791, 409] width 78 height 28
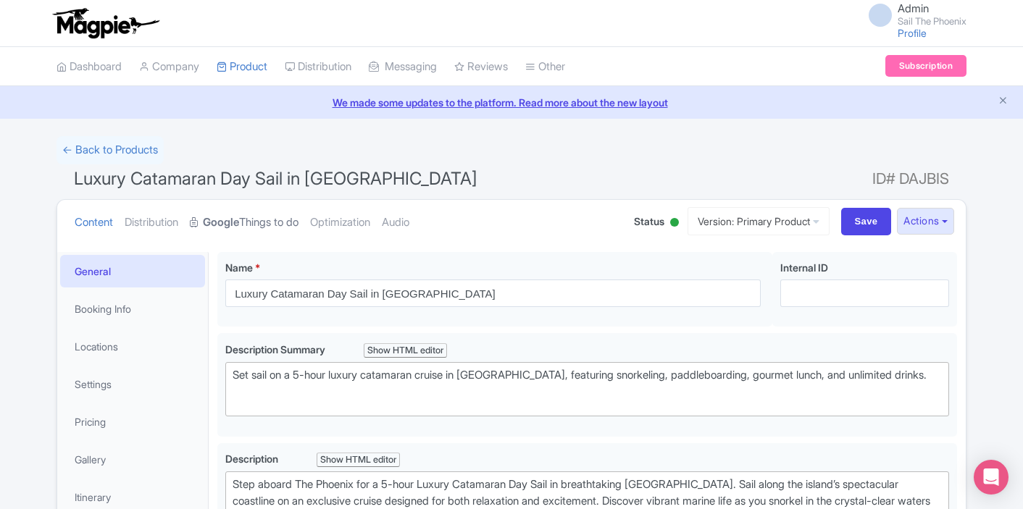
click at [259, 227] on link "Google Things to do" at bounding box center [244, 223] width 109 height 46
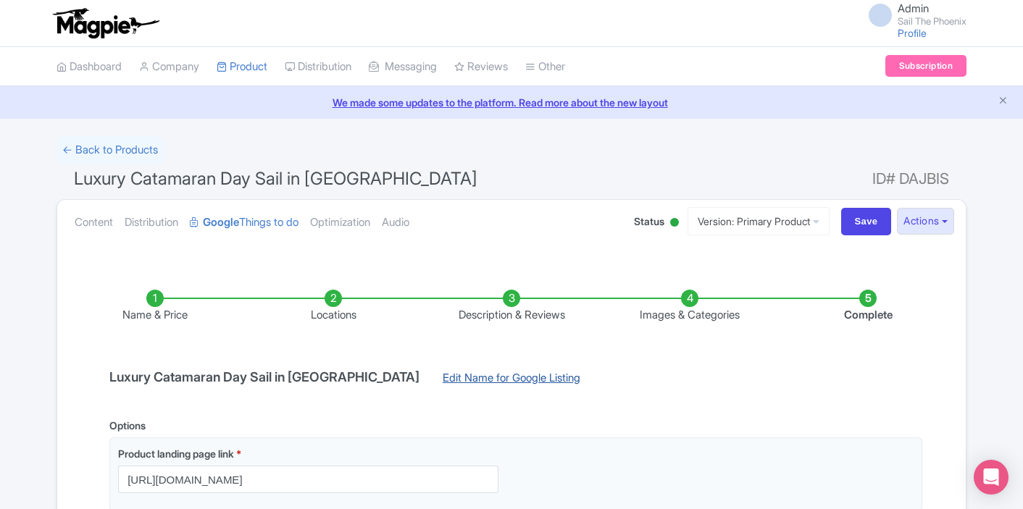
click at [442, 381] on link "Edit Name for Google Listing" at bounding box center [511, 381] width 167 height 23
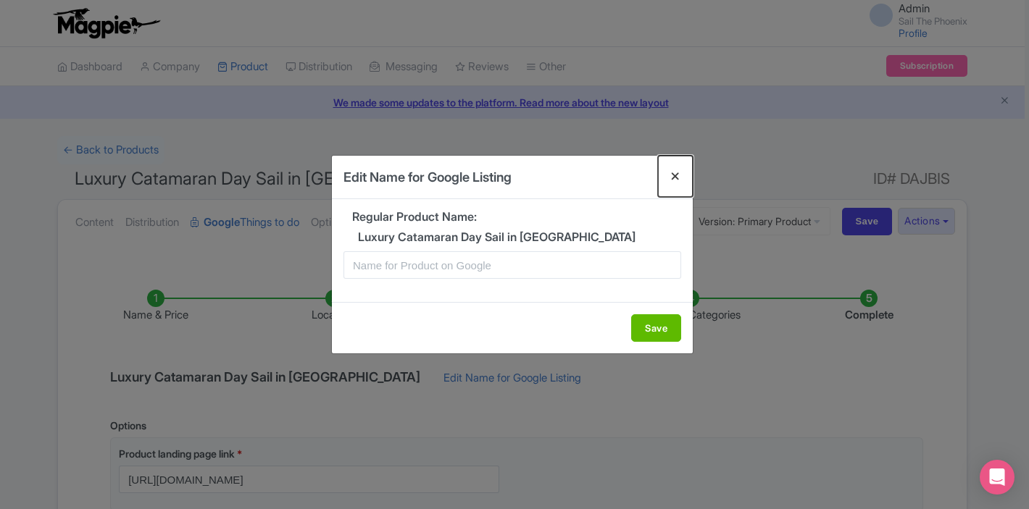
click at [669, 179] on button "Close" at bounding box center [675, 176] width 35 height 41
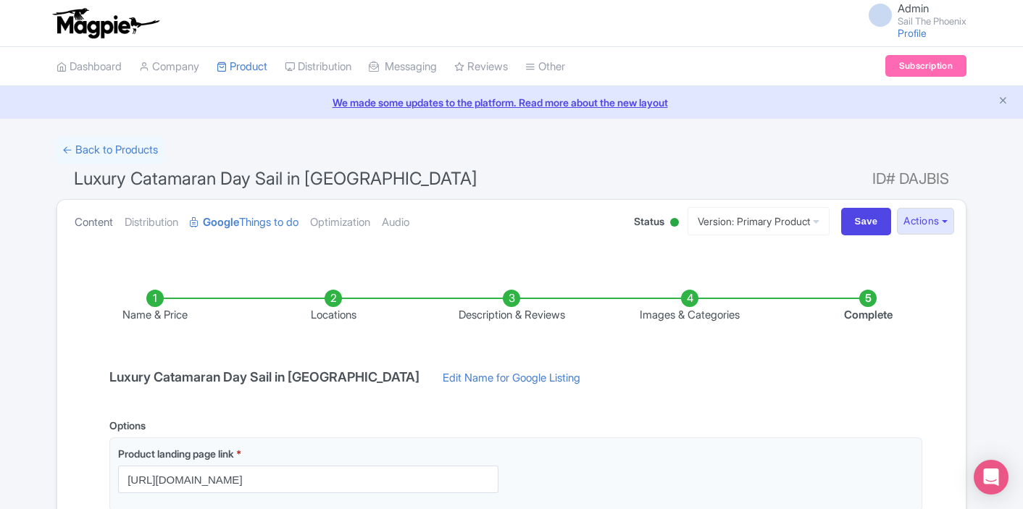
click at [98, 225] on link "Content" at bounding box center [94, 223] width 38 height 46
